Goal: Navigation & Orientation: Find specific page/section

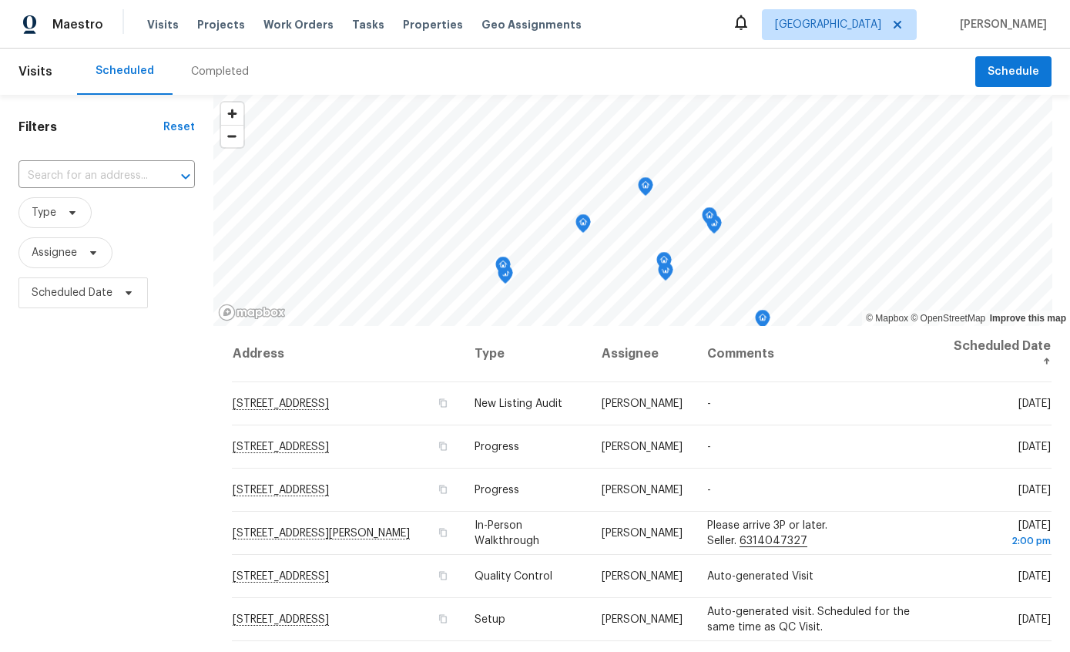
click at [237, 68] on div "Completed" at bounding box center [220, 71] width 58 height 15
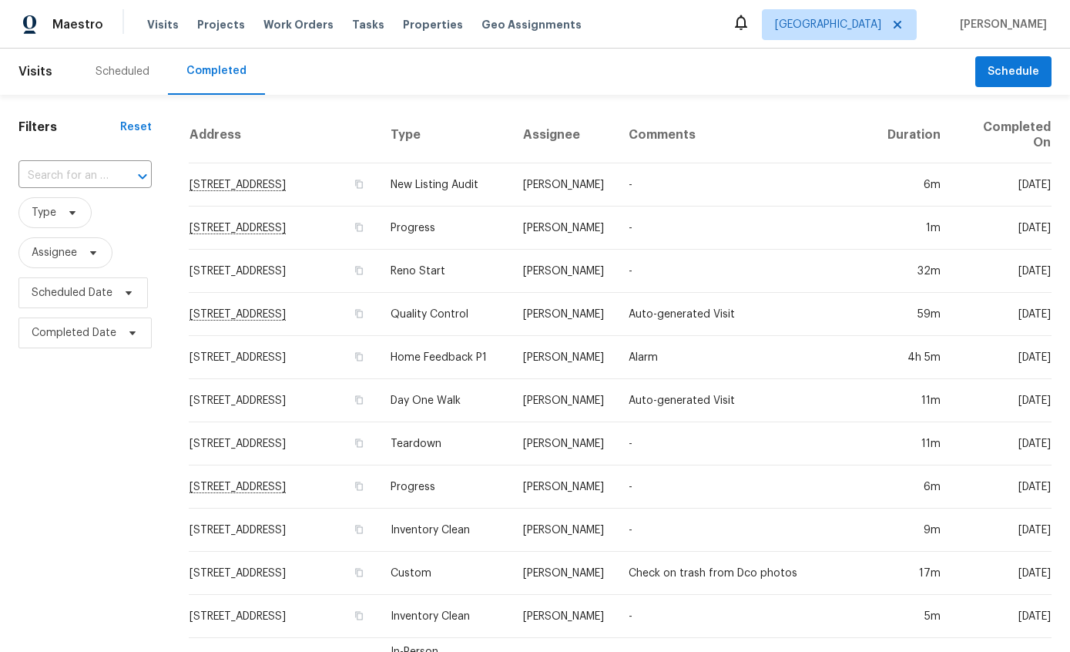
click at [128, 83] on div "Scheduled" at bounding box center [122, 72] width 91 height 46
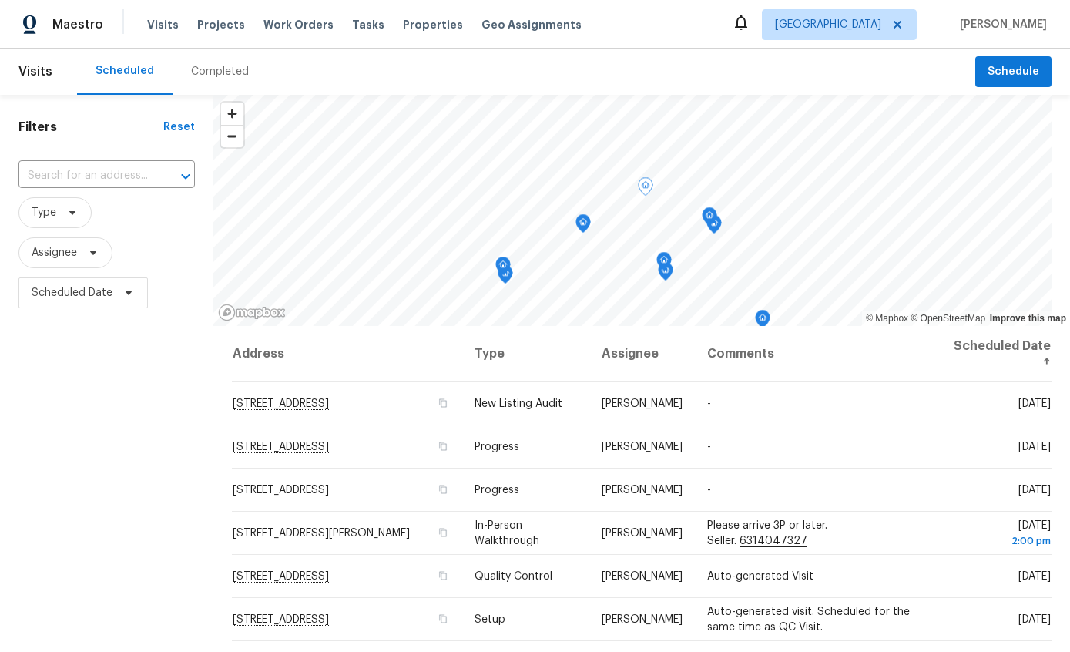
click at [736, 405] on td "-" at bounding box center [818, 403] width 246 height 43
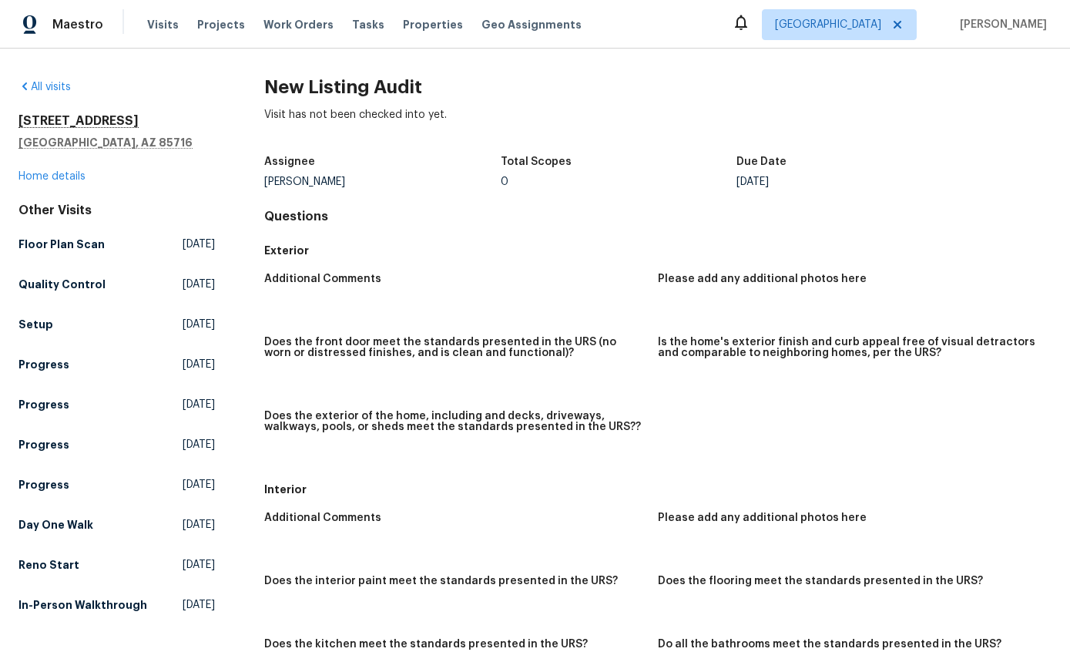
click at [47, 83] on link "All visits" at bounding box center [44, 87] width 52 height 11
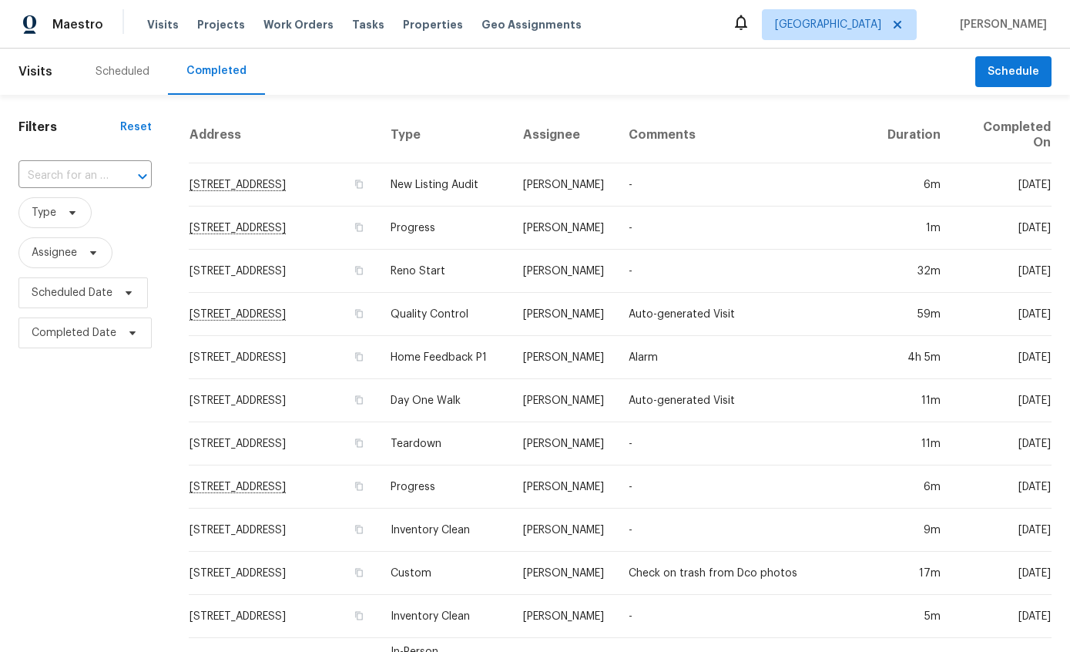
click at [680, 230] on td "-" at bounding box center [746, 228] width 259 height 43
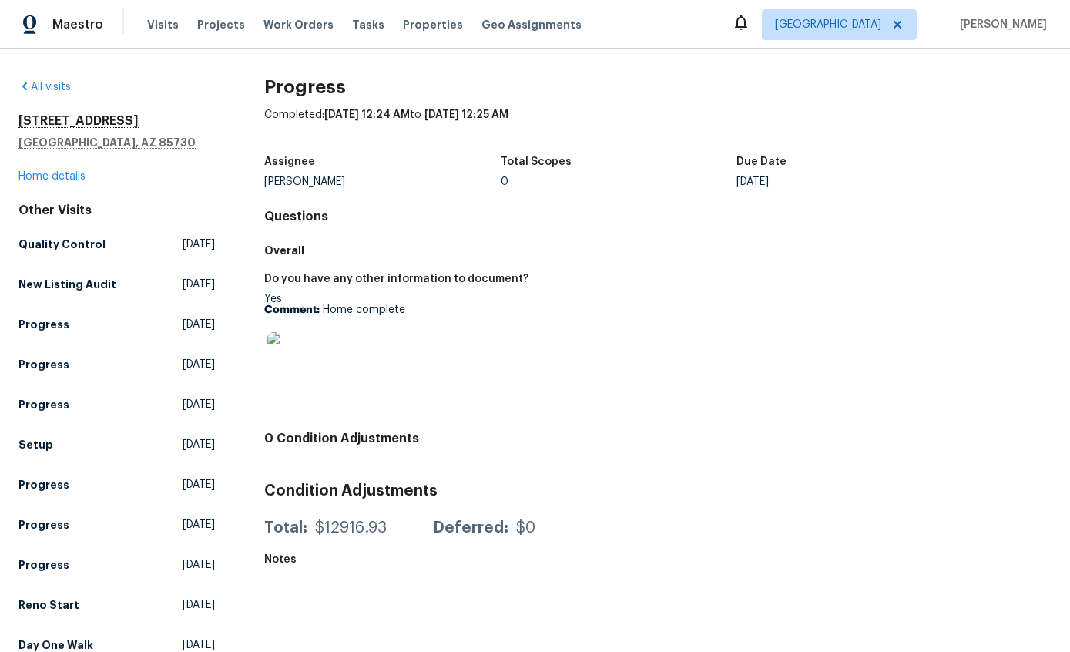
click at [61, 177] on link "Home details" at bounding box center [51, 176] width 67 height 11
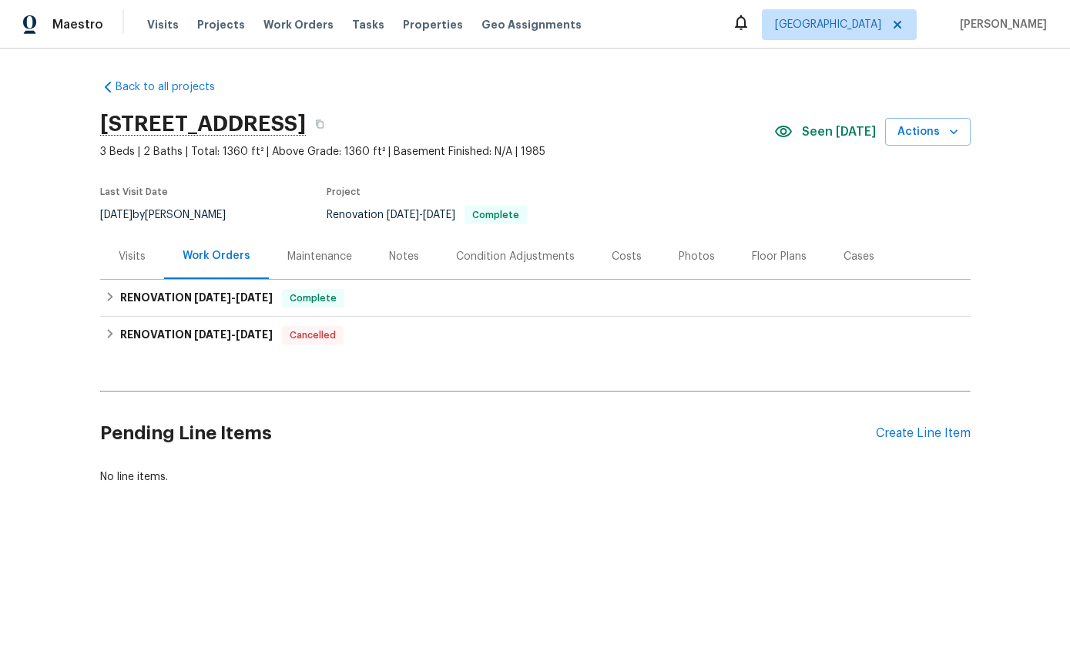
click at [163, 27] on span "Visits" at bounding box center [163, 24] width 32 height 15
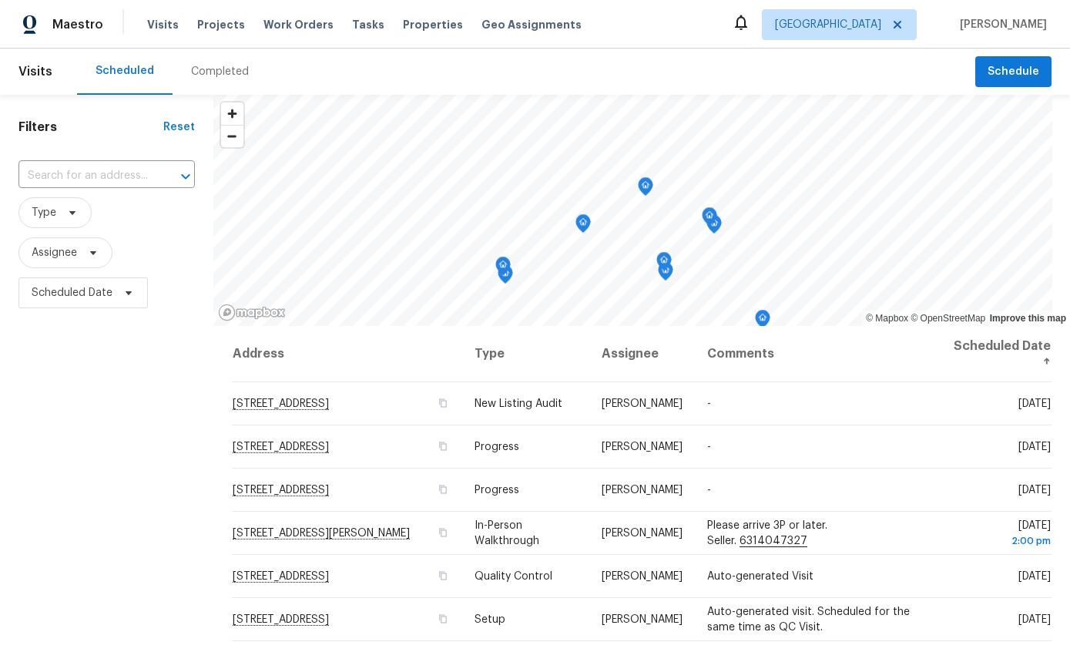
click at [224, 68] on div "Completed" at bounding box center [220, 71] width 58 height 15
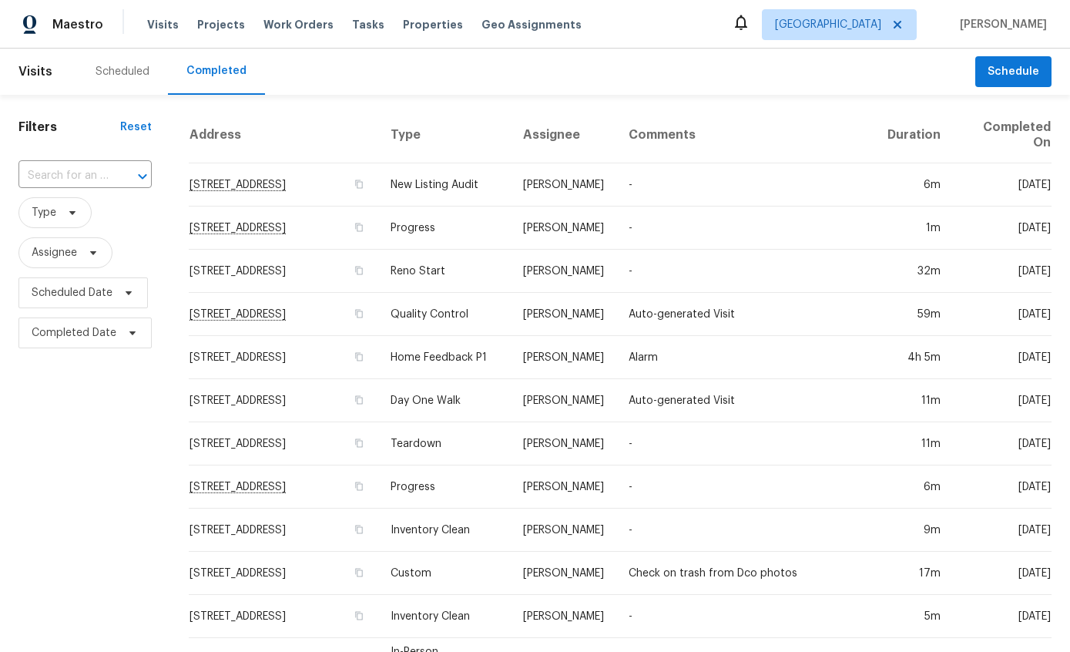
click at [736, 184] on td "-" at bounding box center [746, 184] width 259 height 43
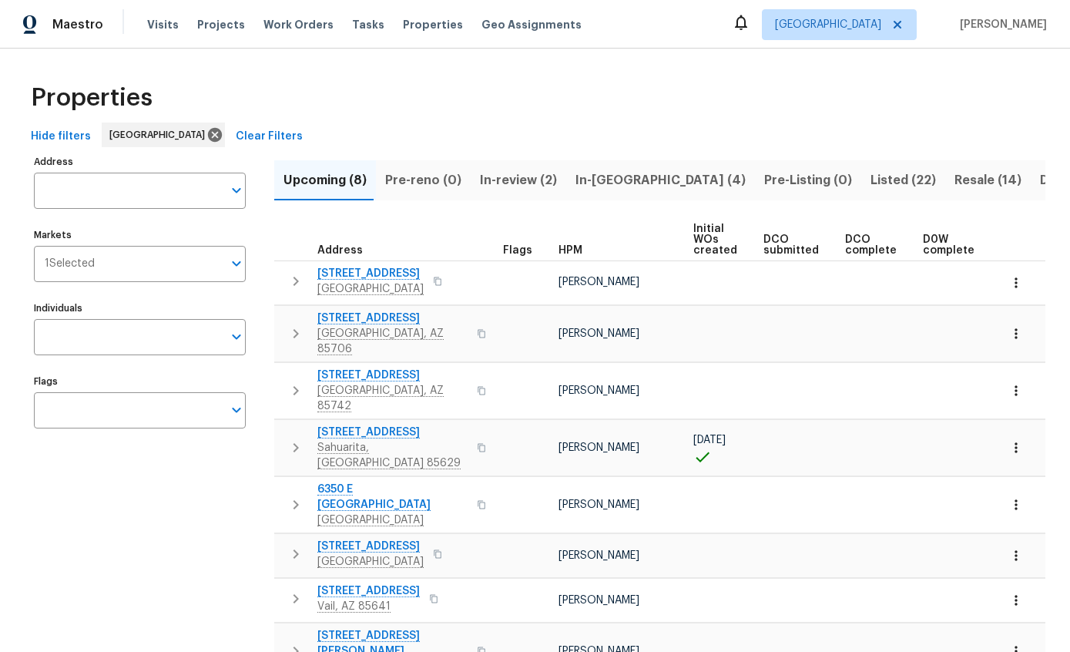
scroll to position [33, 0]
click at [602, 170] on span "In-reno (4)" at bounding box center [661, 181] width 170 height 22
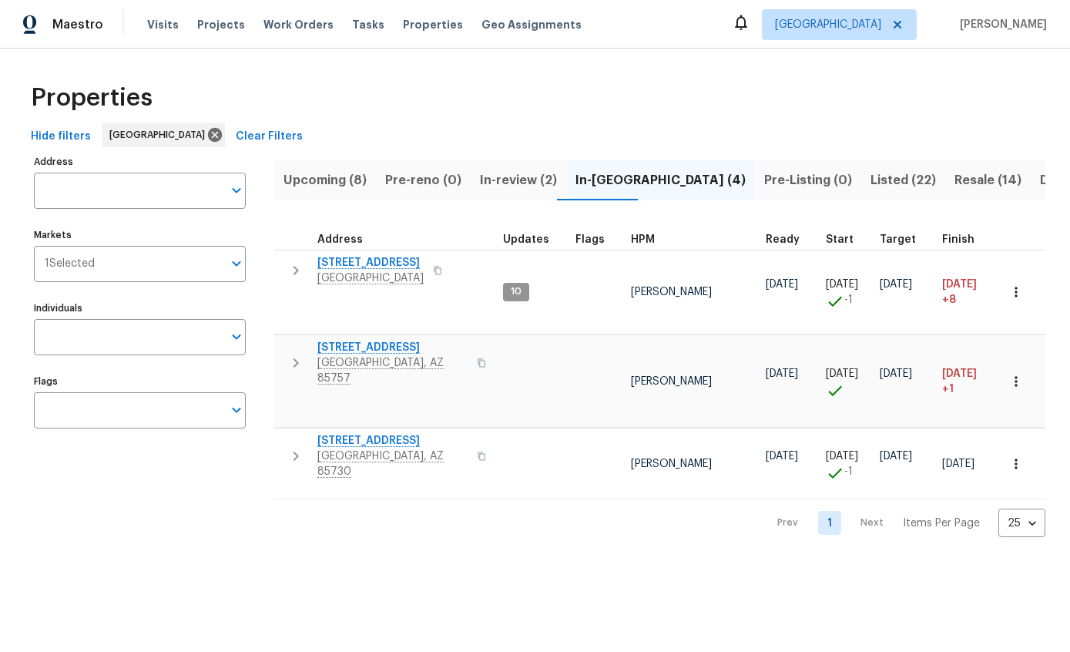
click at [1010, 374] on icon "button" at bounding box center [1016, 381] width 15 height 15
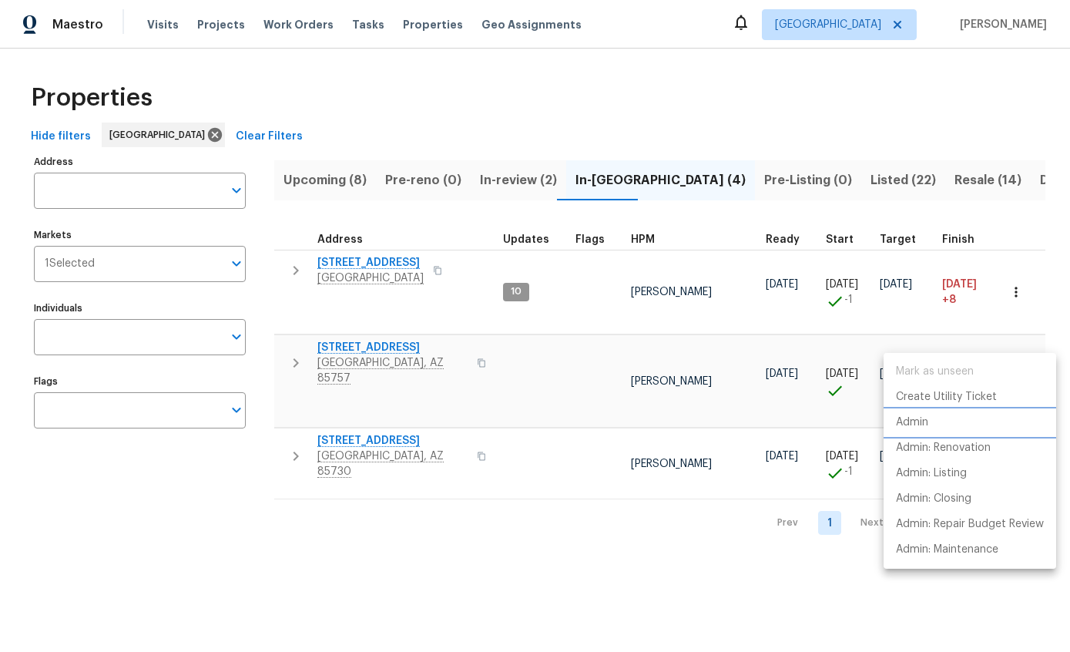
click at [932, 422] on li "Admin" at bounding box center [970, 422] width 173 height 25
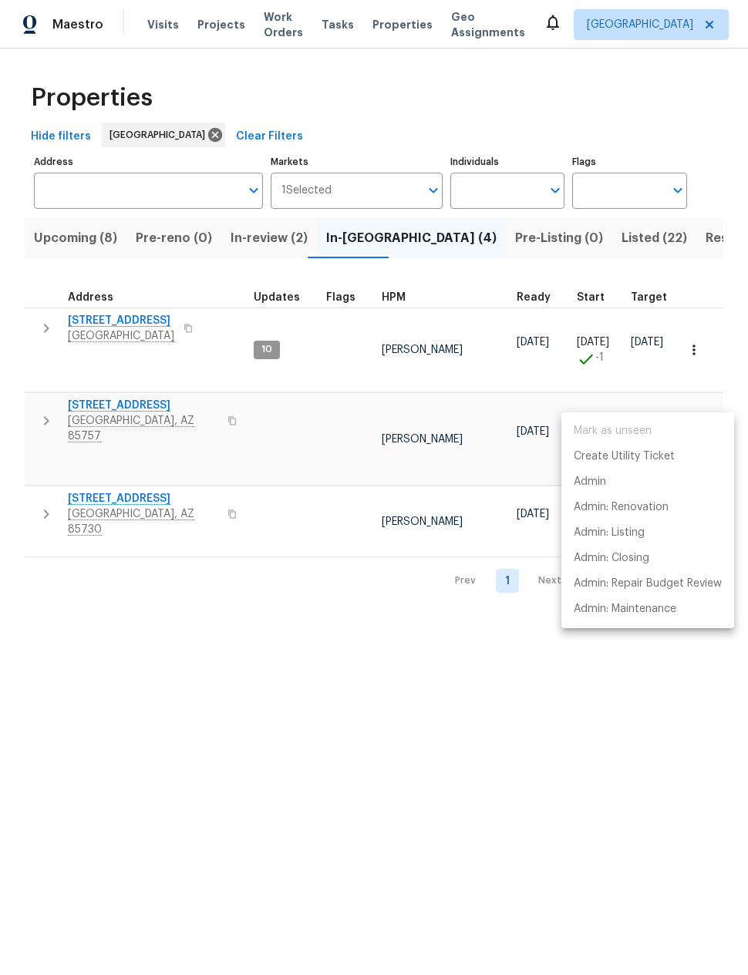
click at [397, 651] on div at bounding box center [374, 487] width 748 height 975
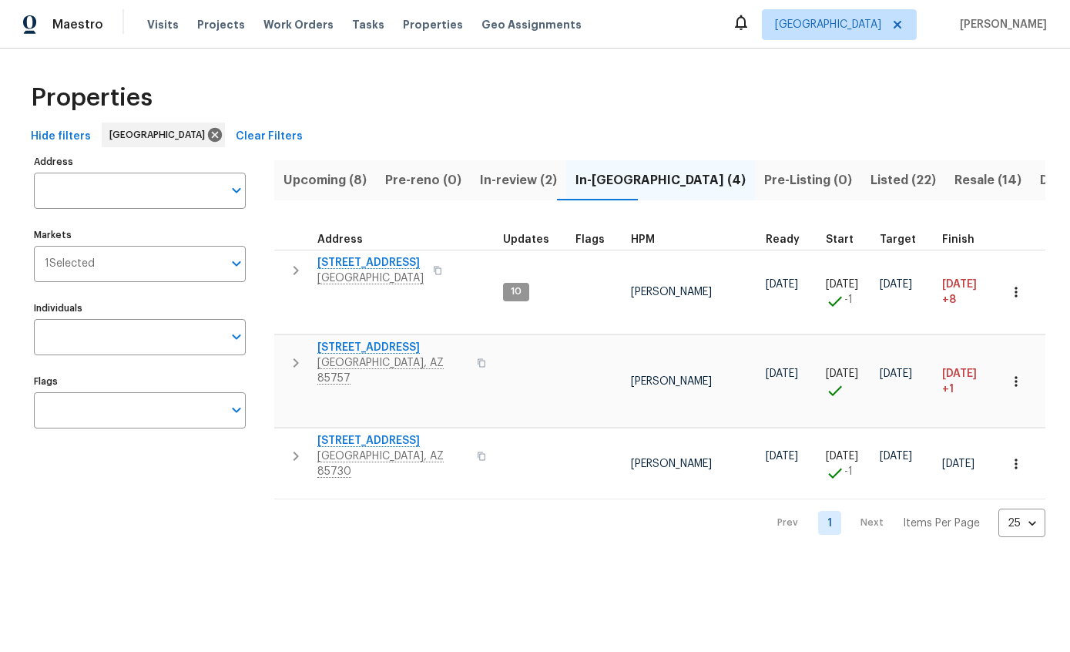
click at [871, 187] on span "Listed (22)" at bounding box center [904, 181] width 66 height 22
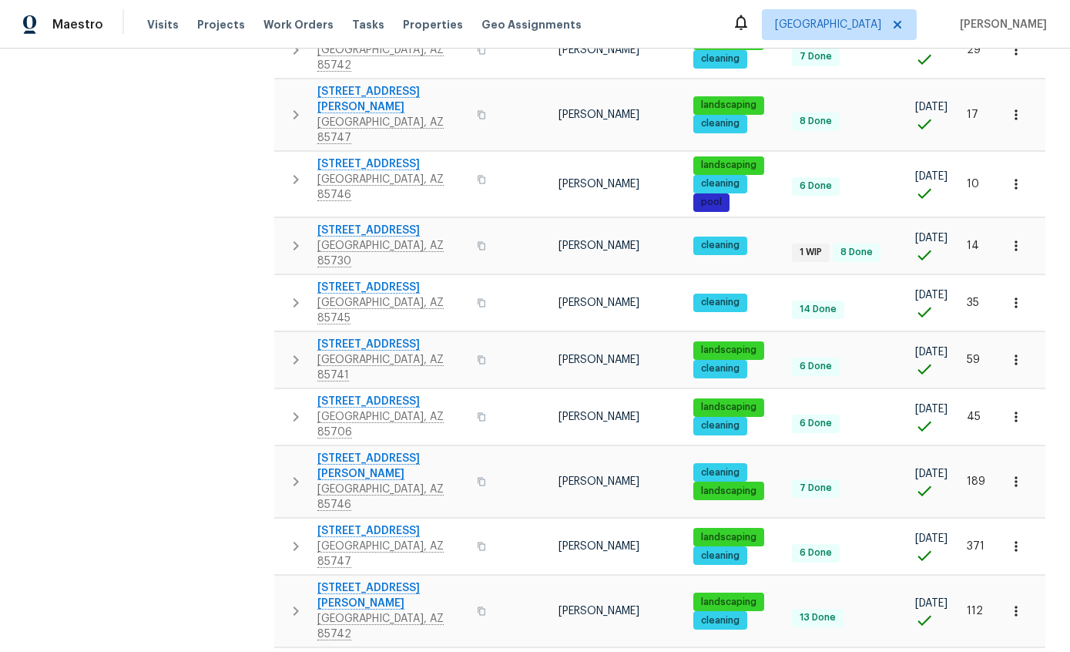
scroll to position [681, 0]
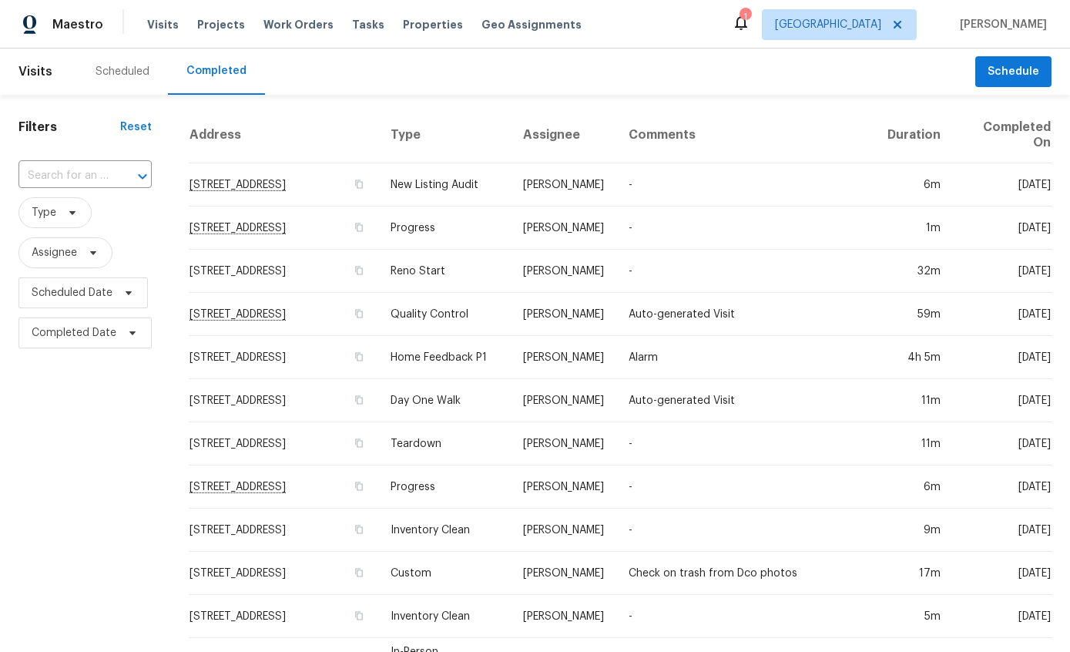
click at [687, 230] on td "-" at bounding box center [746, 228] width 259 height 43
click at [134, 72] on div "Scheduled" at bounding box center [123, 71] width 54 height 15
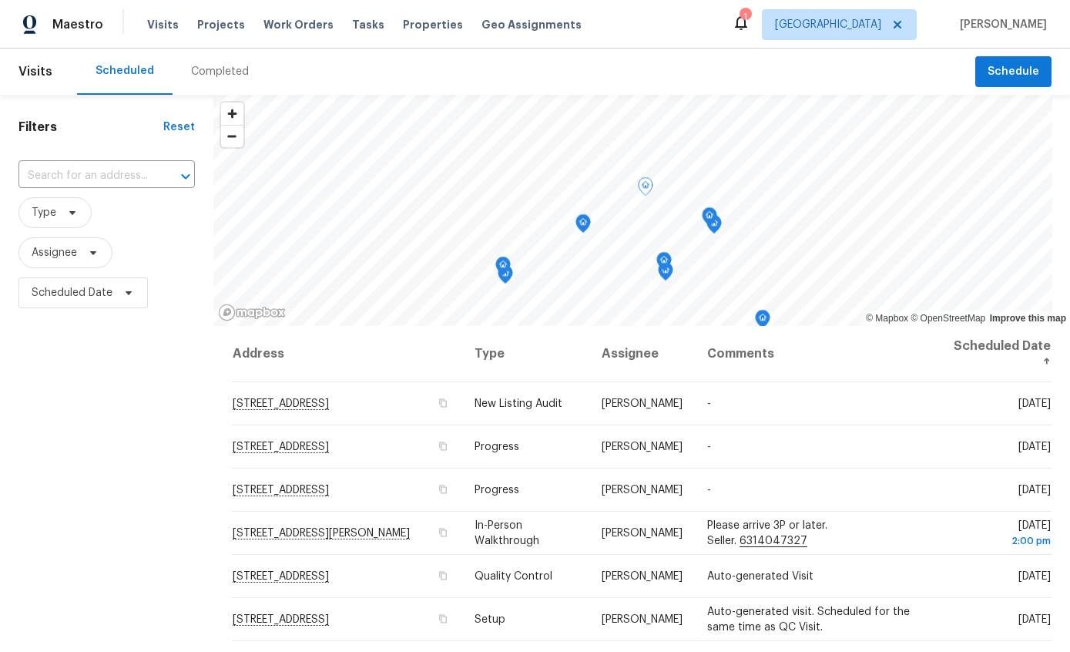
click at [778, 408] on td "-" at bounding box center [818, 403] width 246 height 43
click at [799, 455] on td "-" at bounding box center [818, 446] width 246 height 43
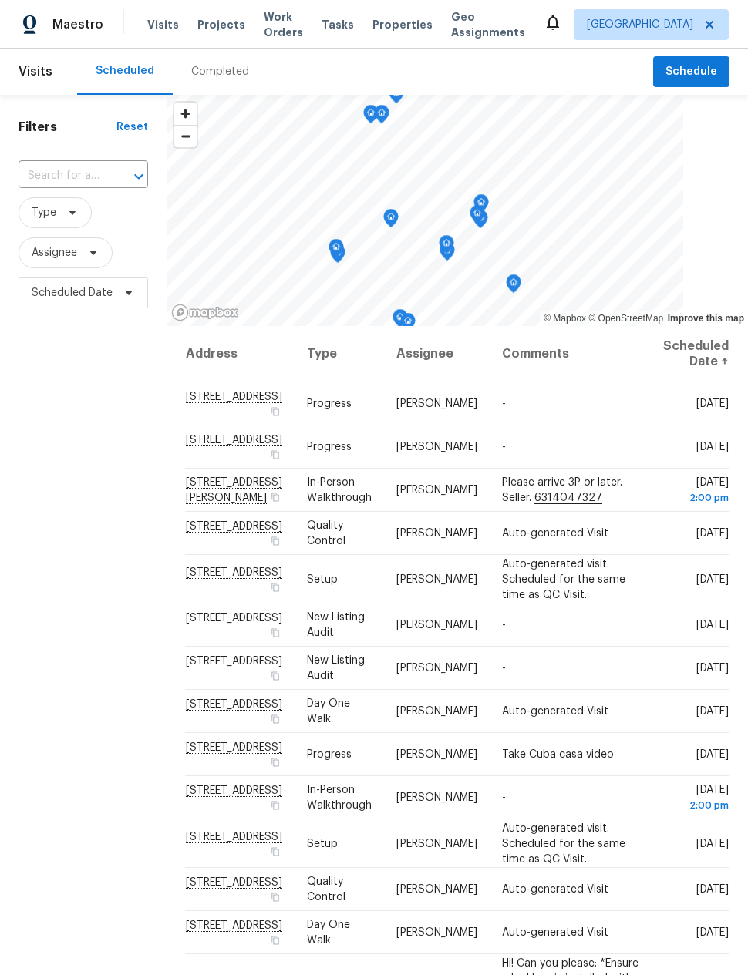
click at [210, 66] on div "Completed" at bounding box center [220, 71] width 58 height 15
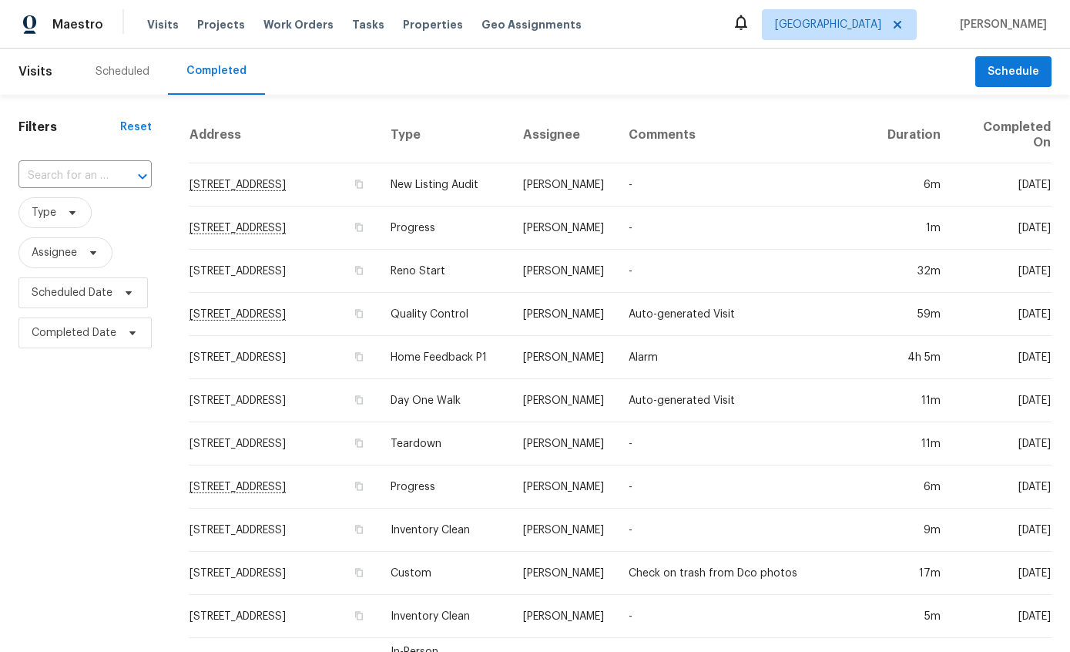
click at [116, 66] on div "Scheduled" at bounding box center [123, 71] width 54 height 15
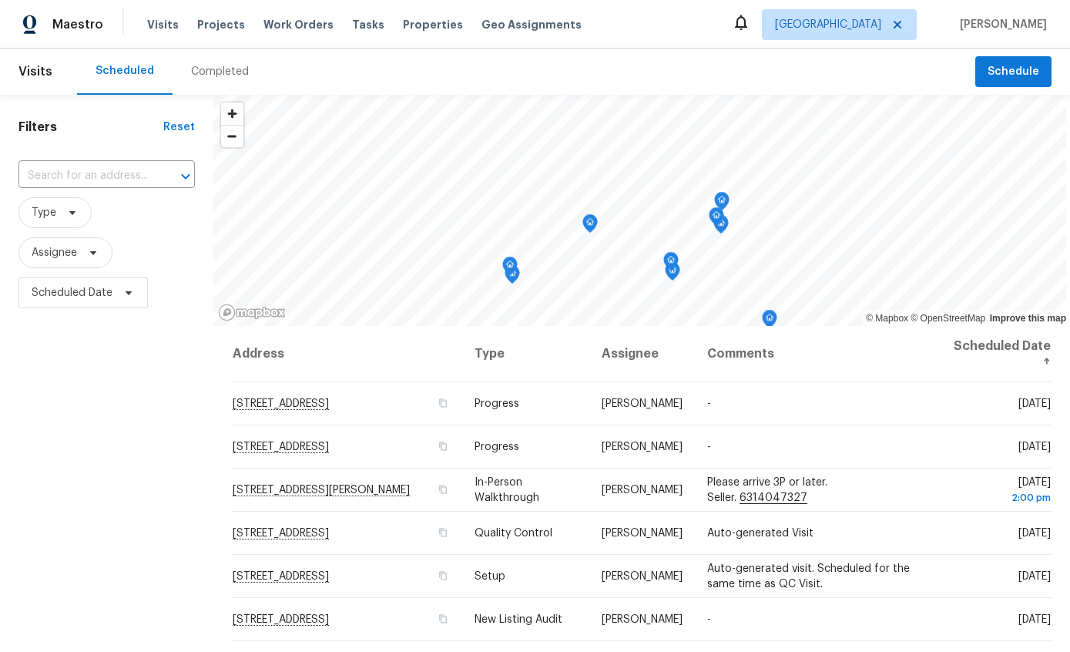
click at [234, 64] on div "Completed" at bounding box center [220, 71] width 58 height 15
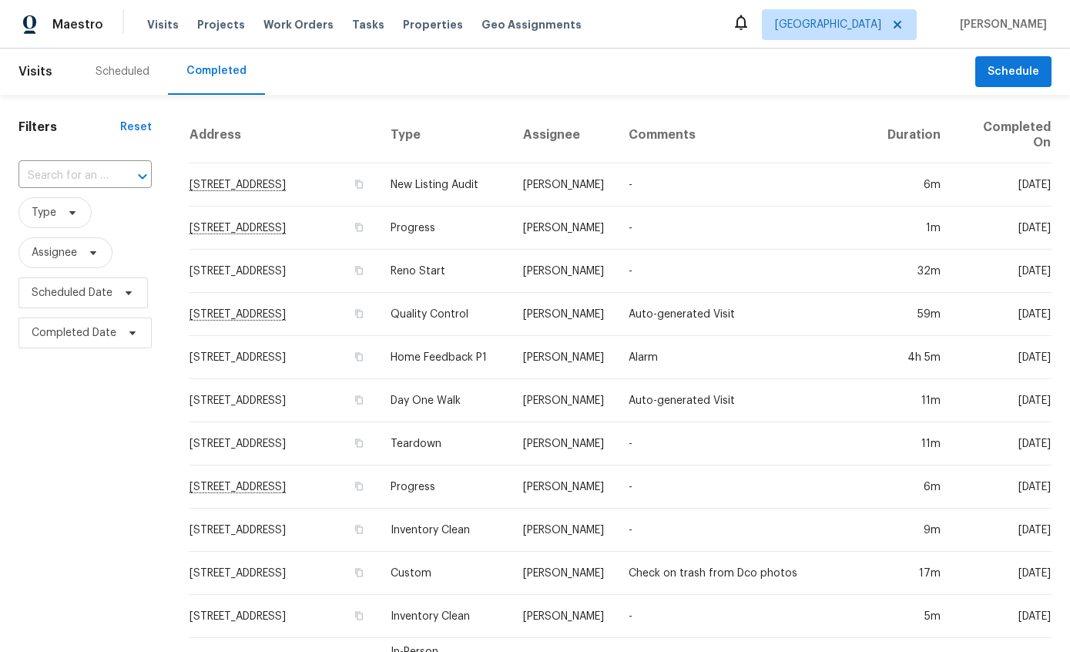
click at [150, 18] on span "Visits" at bounding box center [163, 24] width 32 height 15
click at [123, 76] on div "Scheduled" at bounding box center [123, 71] width 54 height 15
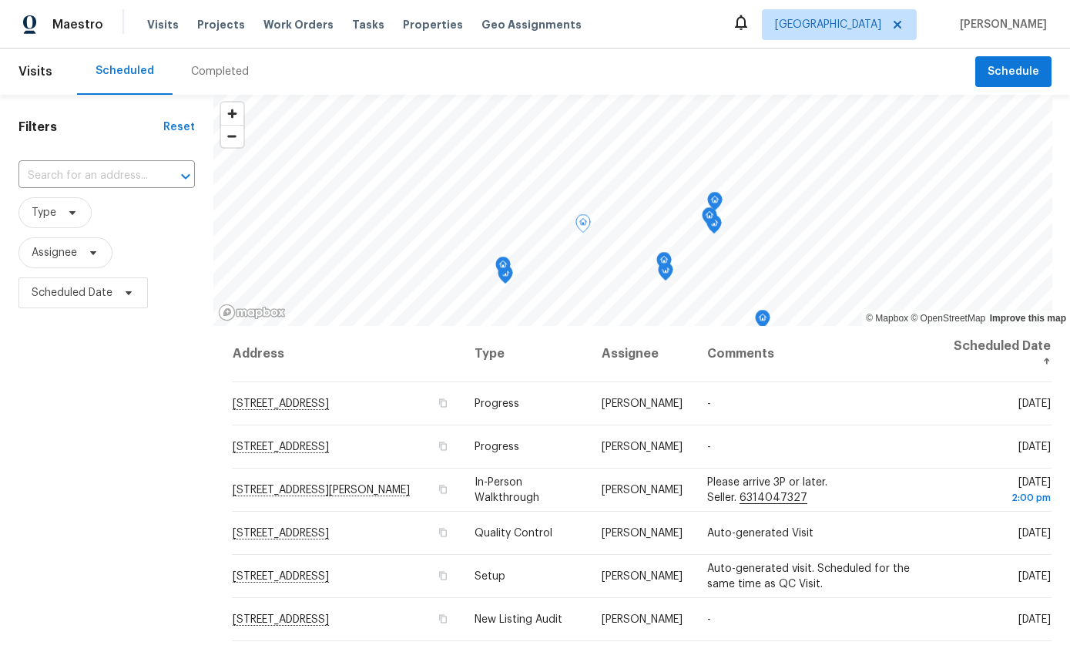
click at [747, 398] on td "-" at bounding box center [818, 403] width 246 height 43
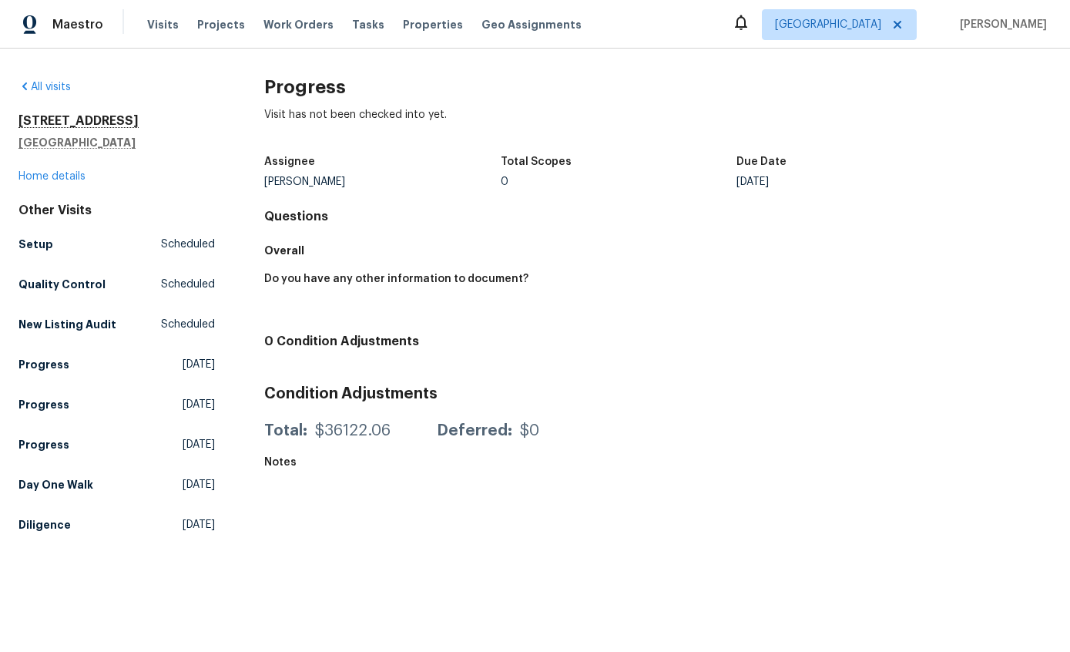
click at [34, 72] on div "All visits 1917 W Saxony Rd Tucson, AZ 85713 Home details Other Visits Setup Sc…" at bounding box center [535, 300] width 1070 height 502
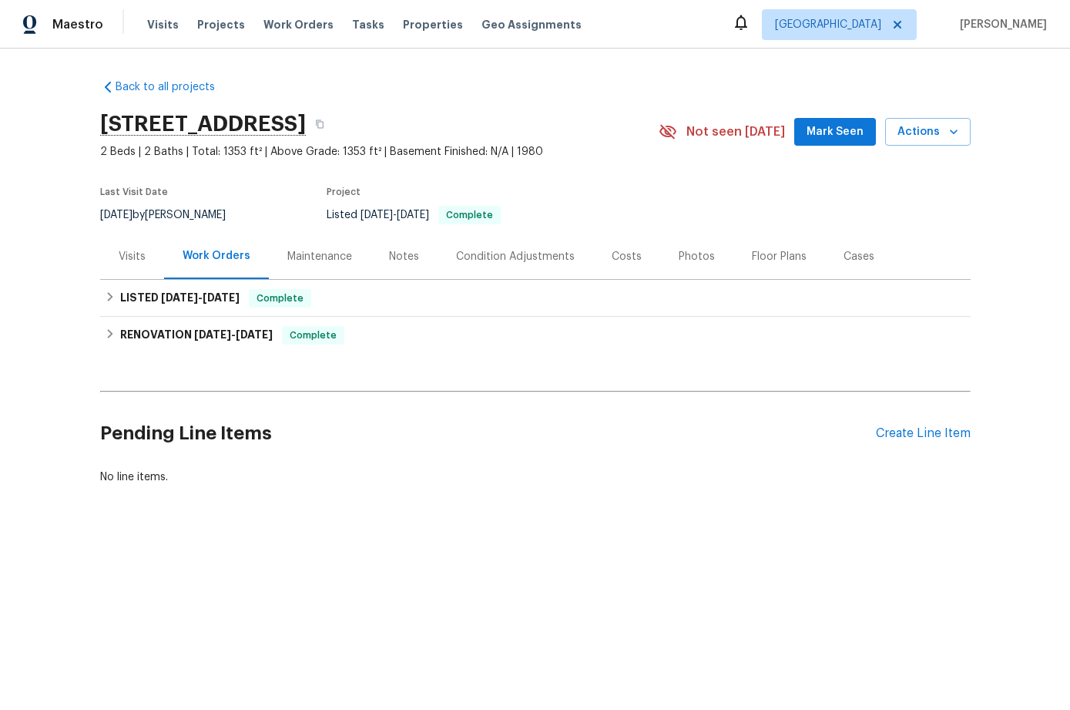
click at [135, 244] on div "Visits" at bounding box center [132, 256] width 64 height 45
